Goal: Information Seeking & Learning: Learn about a topic

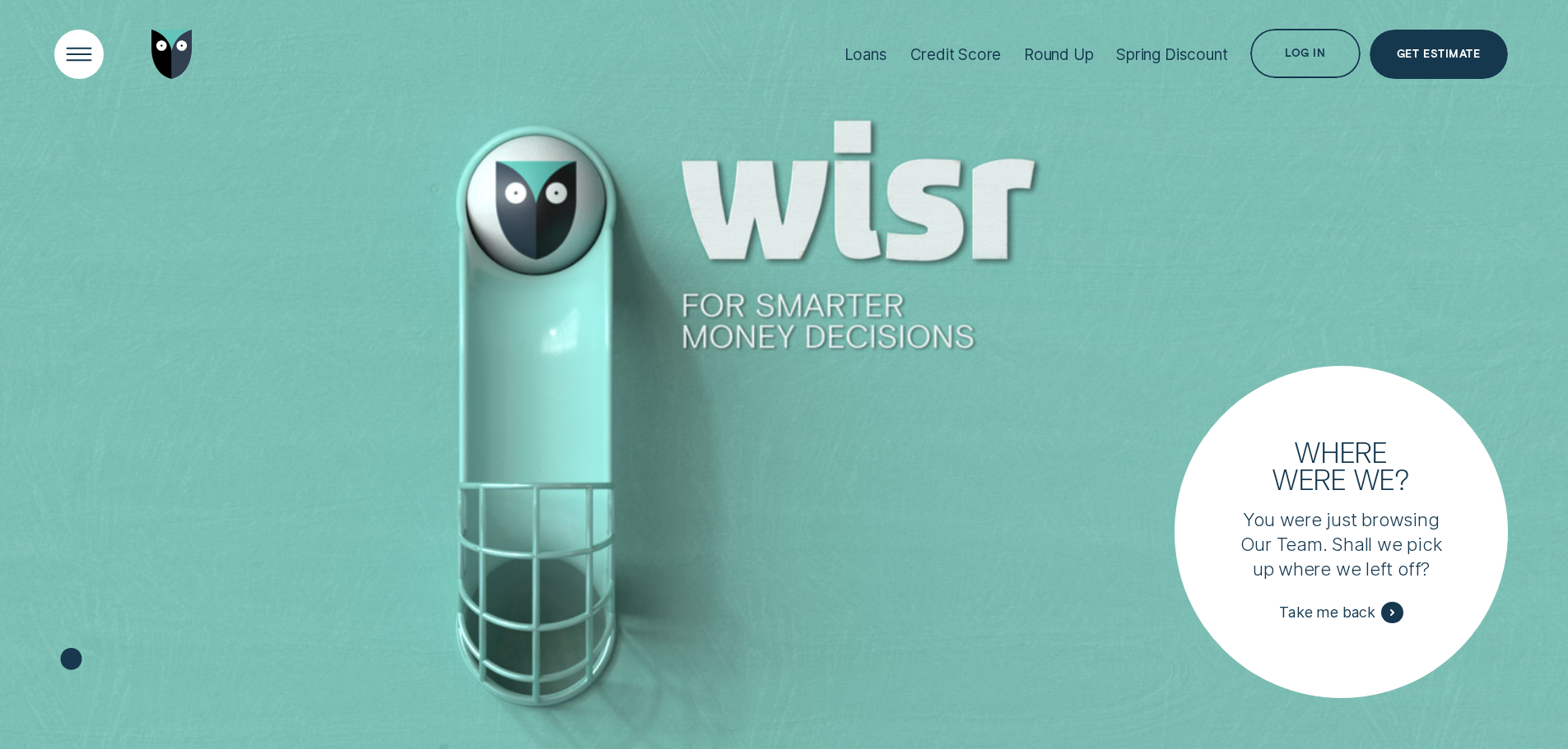
click at [86, 54] on div "Open Menu" at bounding box center [78, 55] width 70 height 70
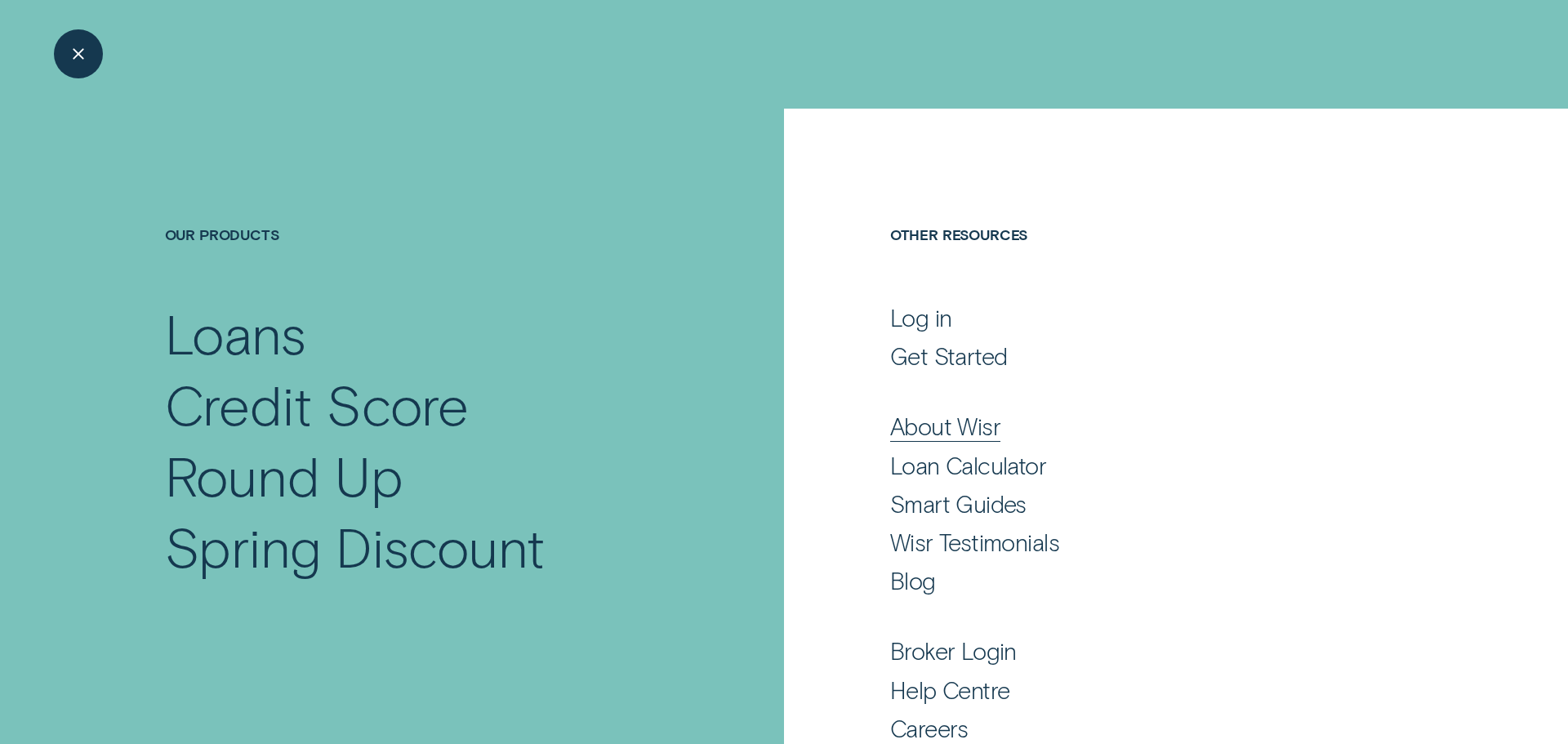
click at [979, 429] on div "About Wisr" at bounding box center [946, 427] width 111 height 30
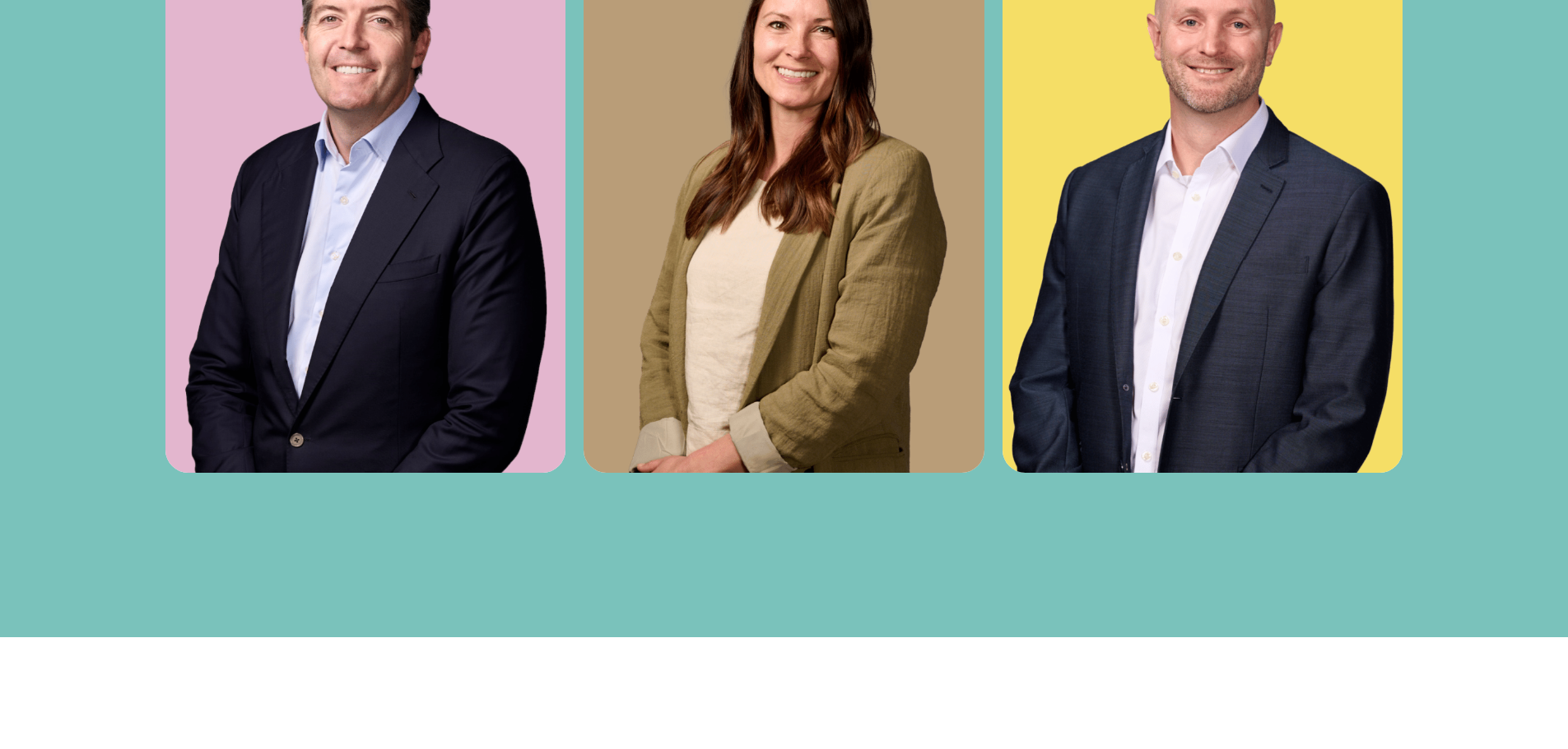
scroll to position [6663, 0]
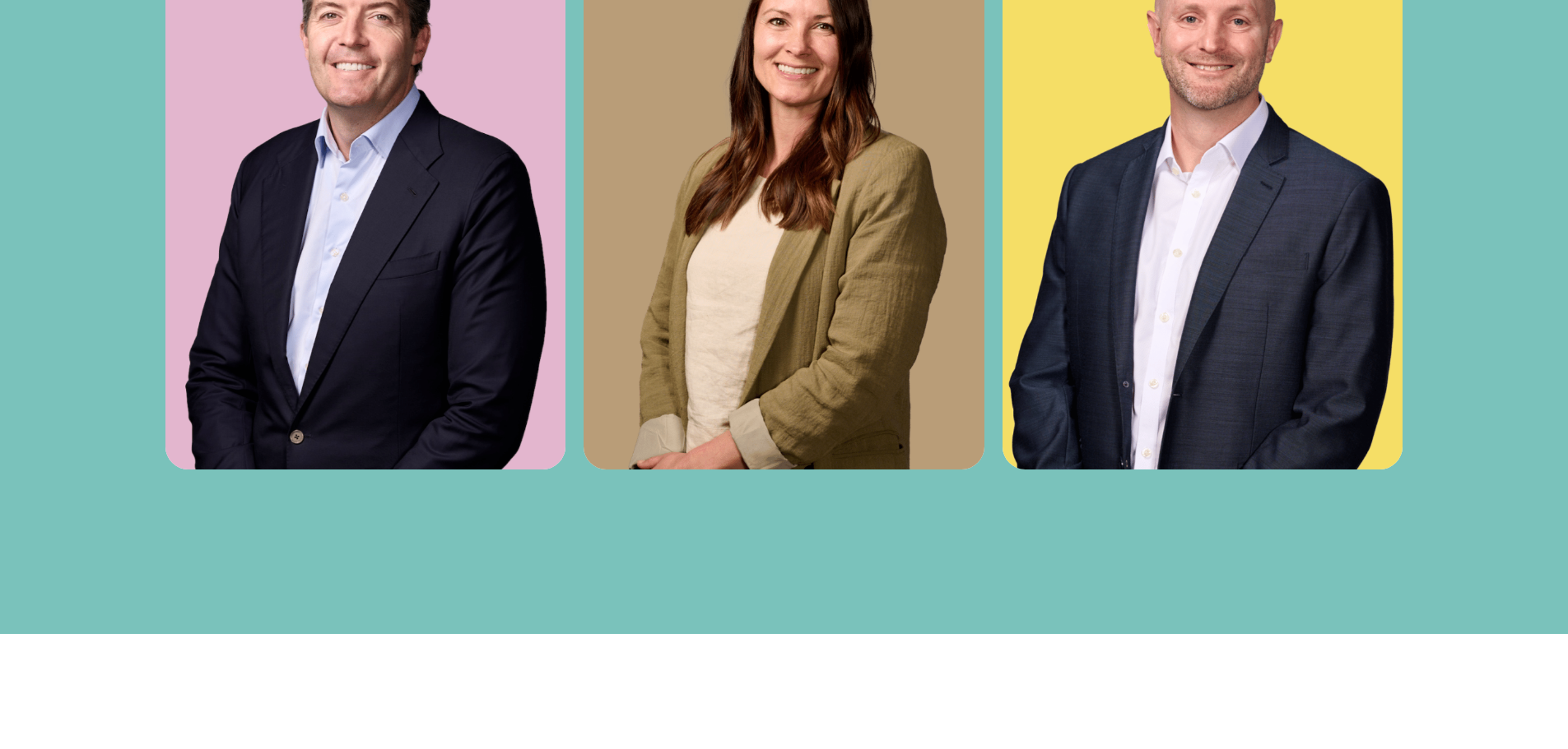
click at [1543, 206] on div "Wisr Humans Outside our day jobs we’re artists, chefs, volunteers, animal lover…" at bounding box center [784, 7] width 1568 height 924
click at [1540, 207] on div "Wisr Humans Outside our day jobs we’re artists, chefs, volunteers, animal lover…" at bounding box center [784, 7] width 1568 height 924
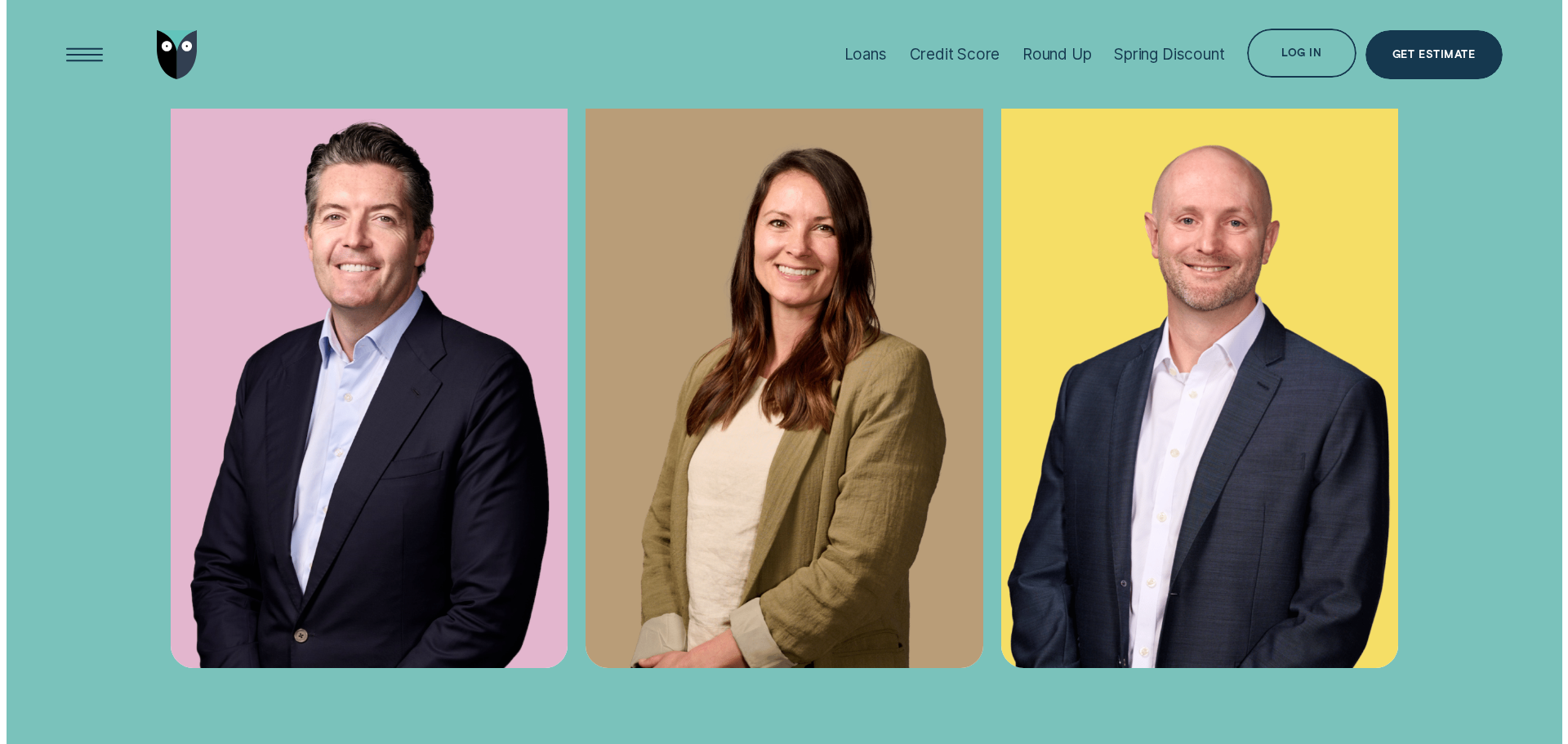
scroll to position [6373, 0]
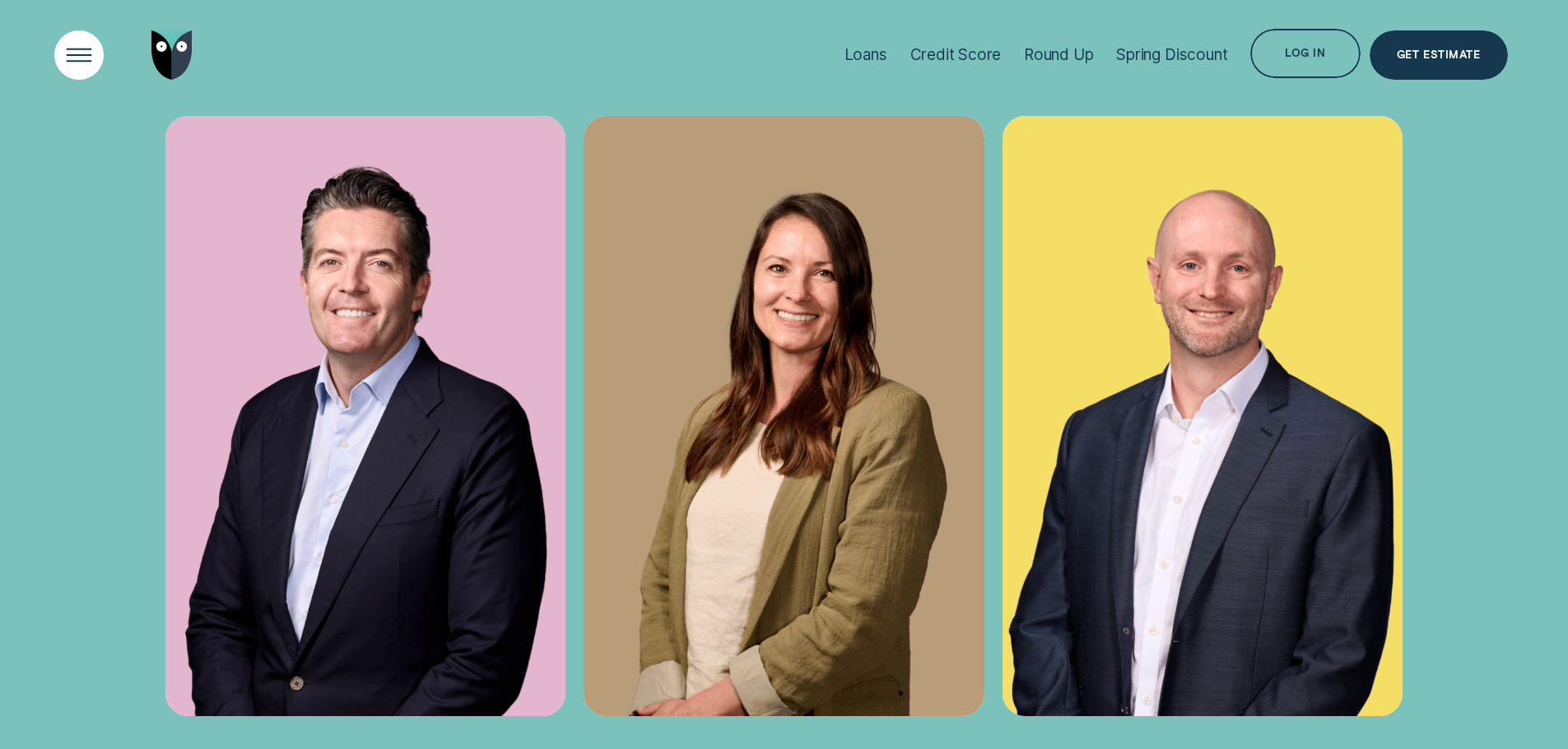
click at [62, 47] on div "Open Menu" at bounding box center [78, 55] width 70 height 70
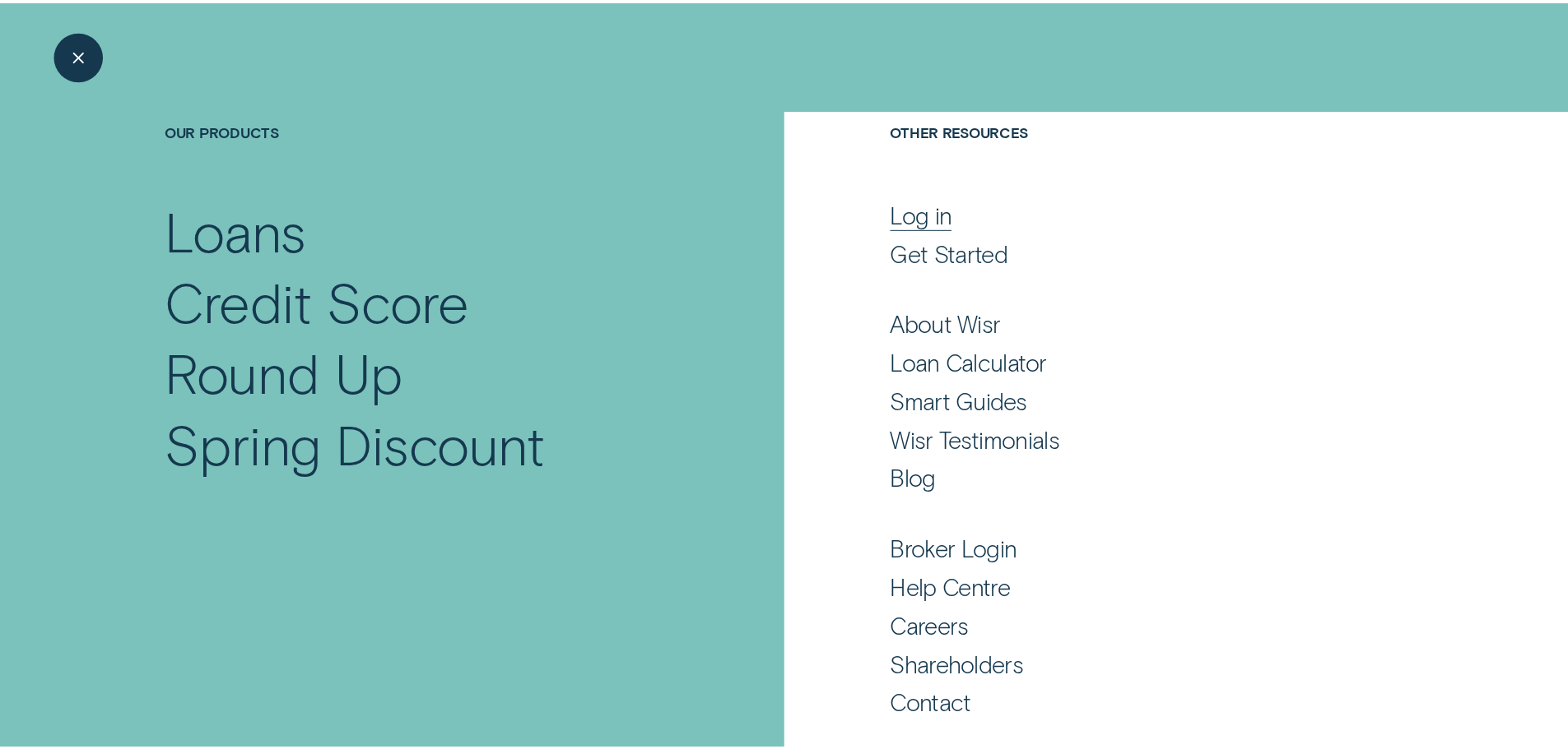
scroll to position [109, 0]
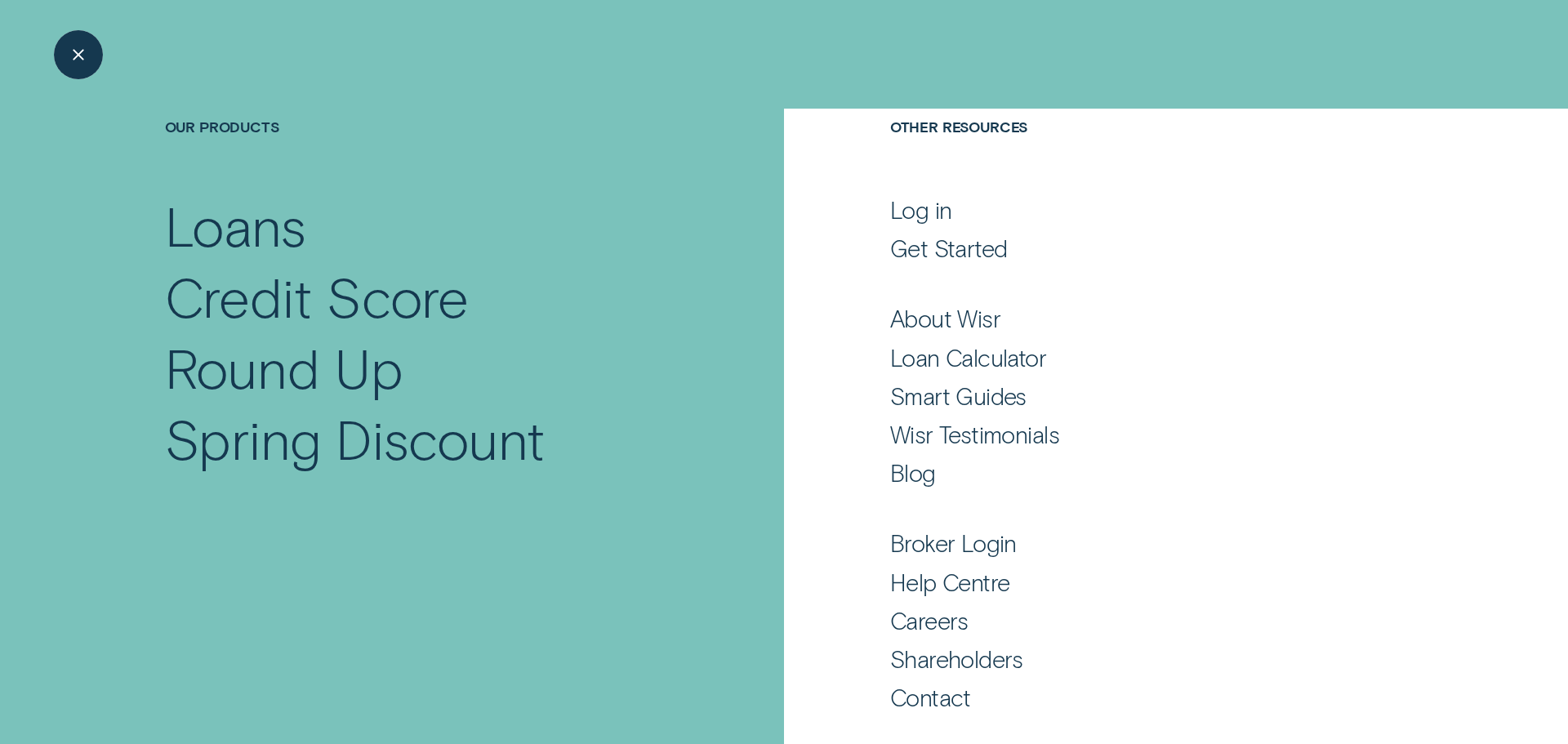
click at [56, 54] on div "Close Menu" at bounding box center [78, 54] width 69 height 69
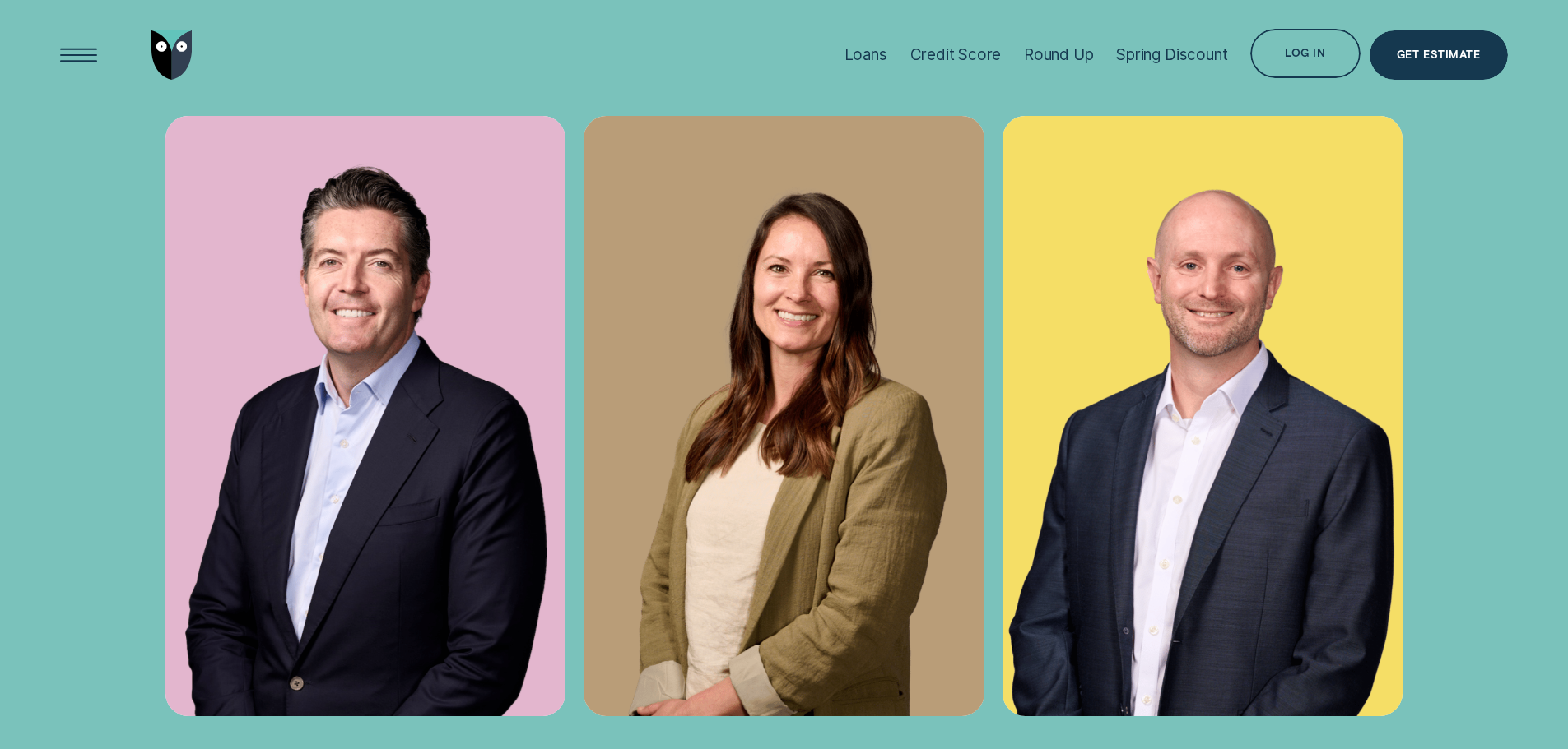
click at [853, 270] on img at bounding box center [784, 416] width 401 height 600
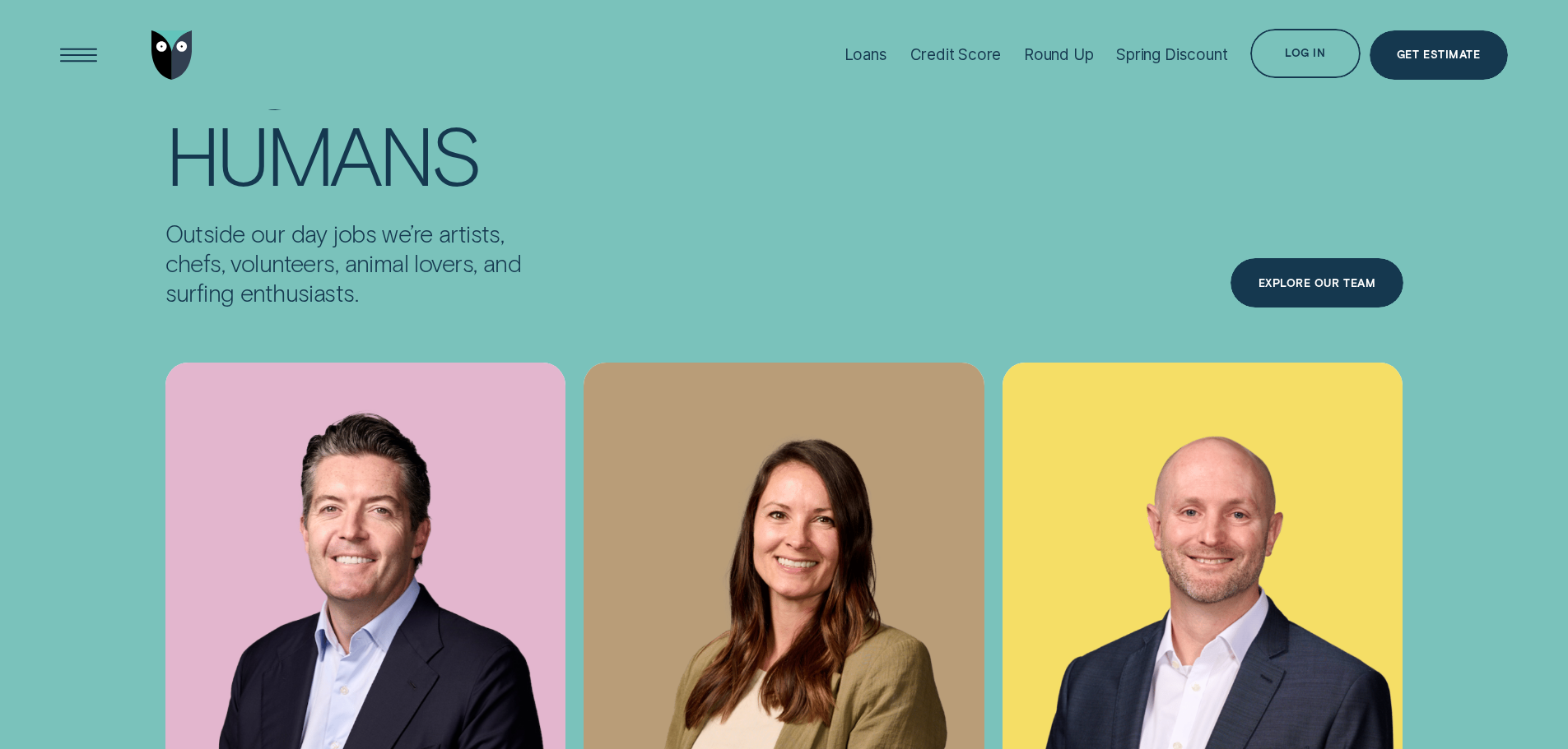
scroll to position [5922, 0]
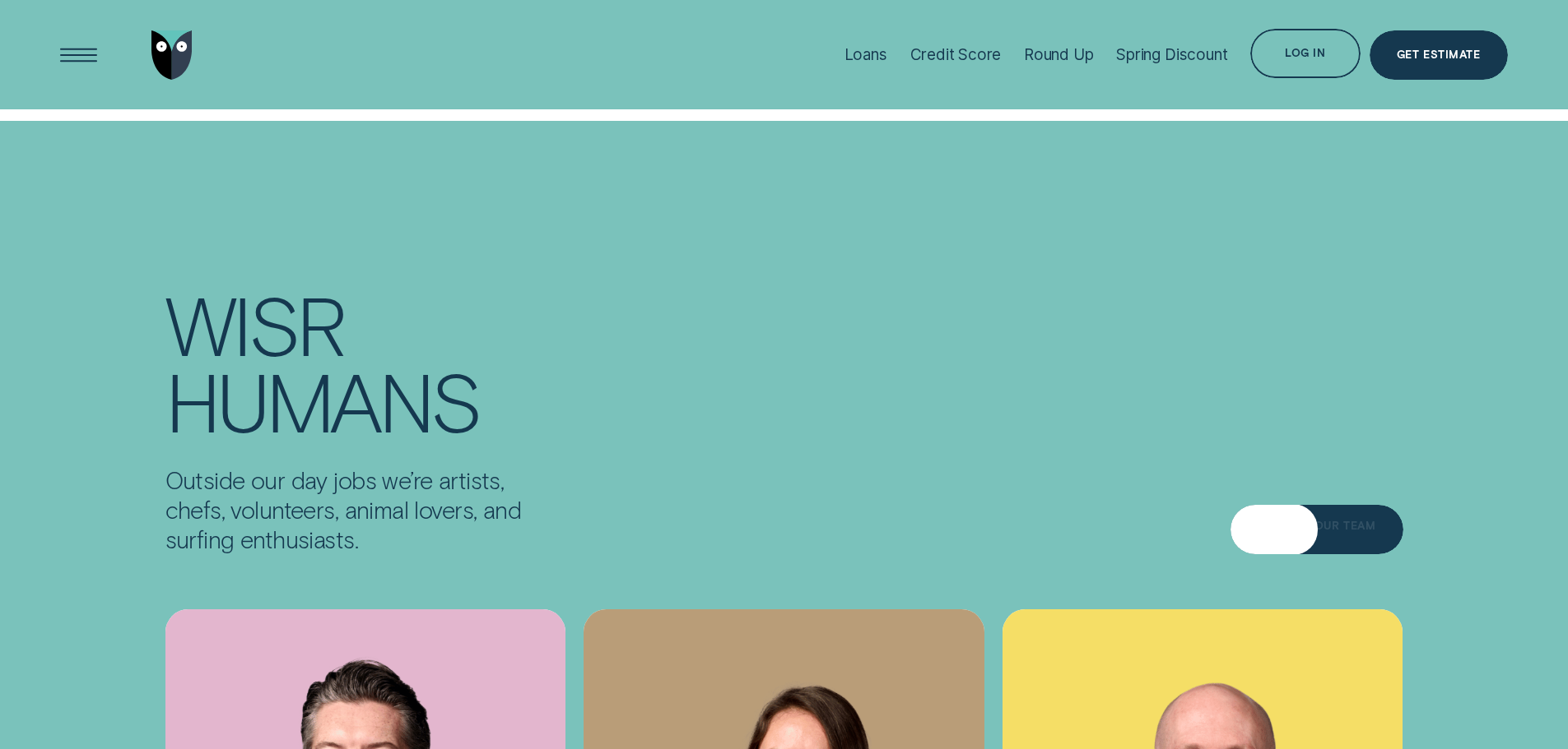
click at [1303, 527] on div "Explore Our Team" at bounding box center [1317, 532] width 117 height 10
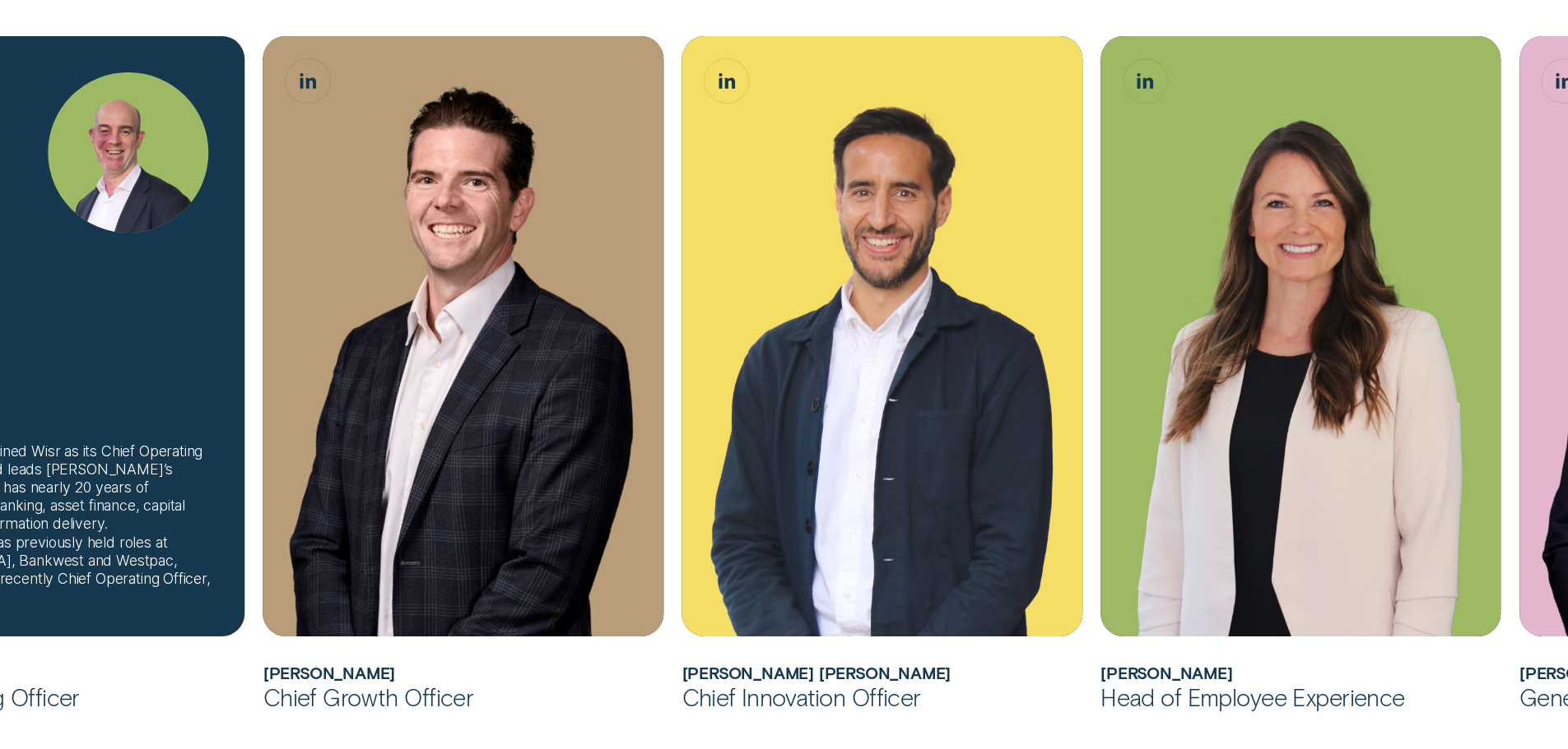
scroll to position [987, 0]
